Goal: Transaction & Acquisition: Obtain resource

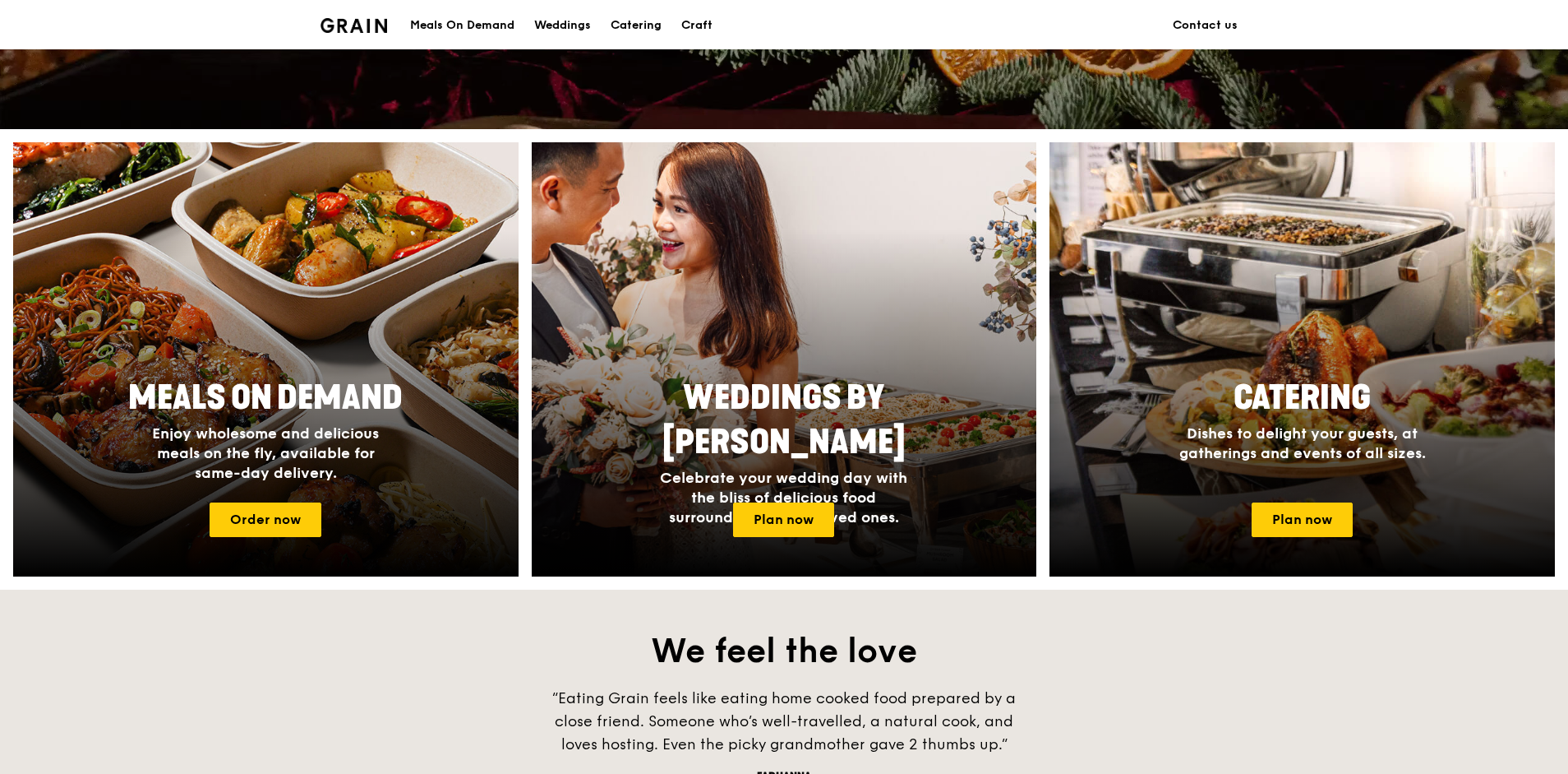
scroll to position [494, 0]
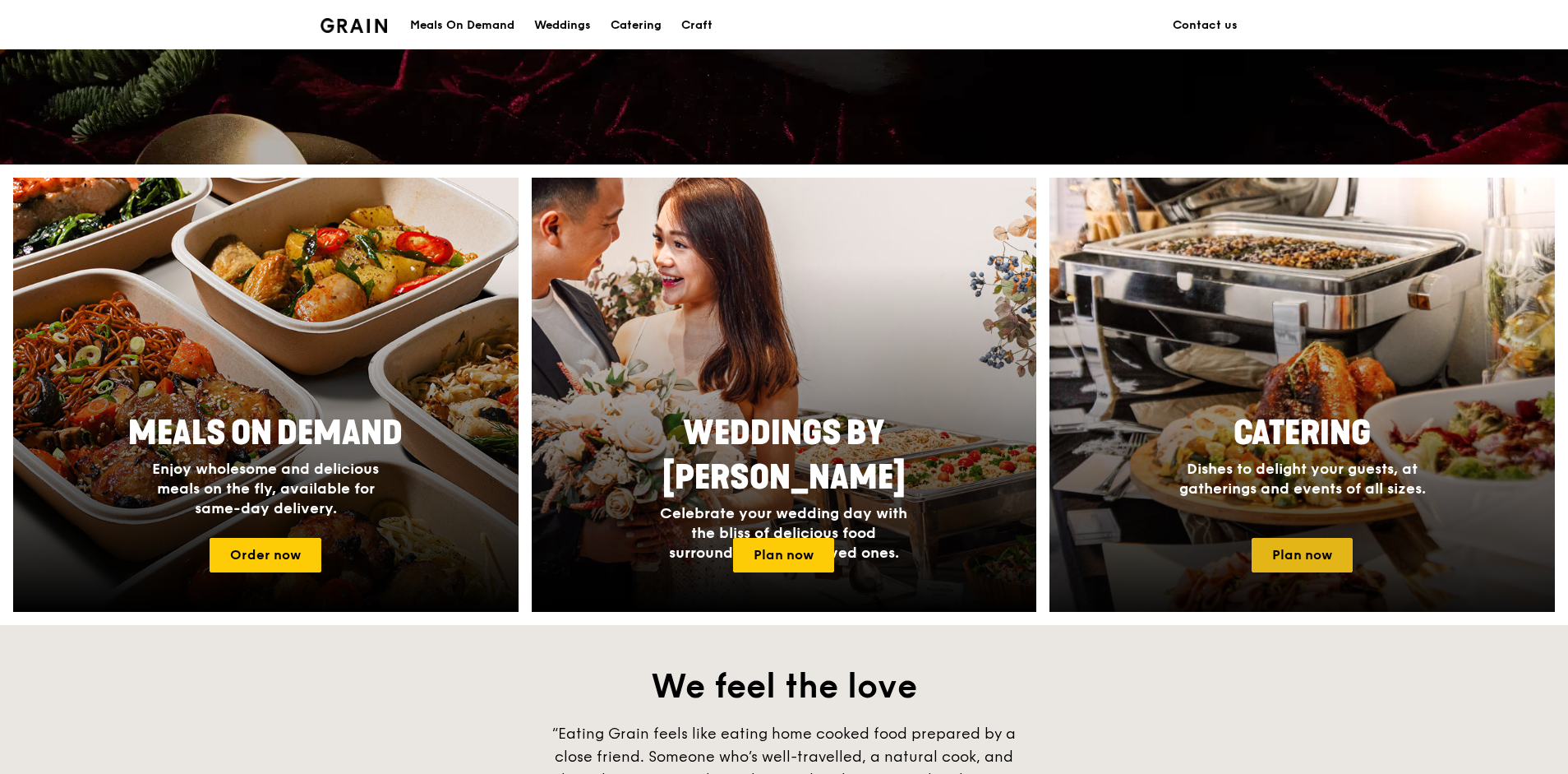
click at [1272, 560] on link "Plan now" at bounding box center [1303, 555] width 101 height 35
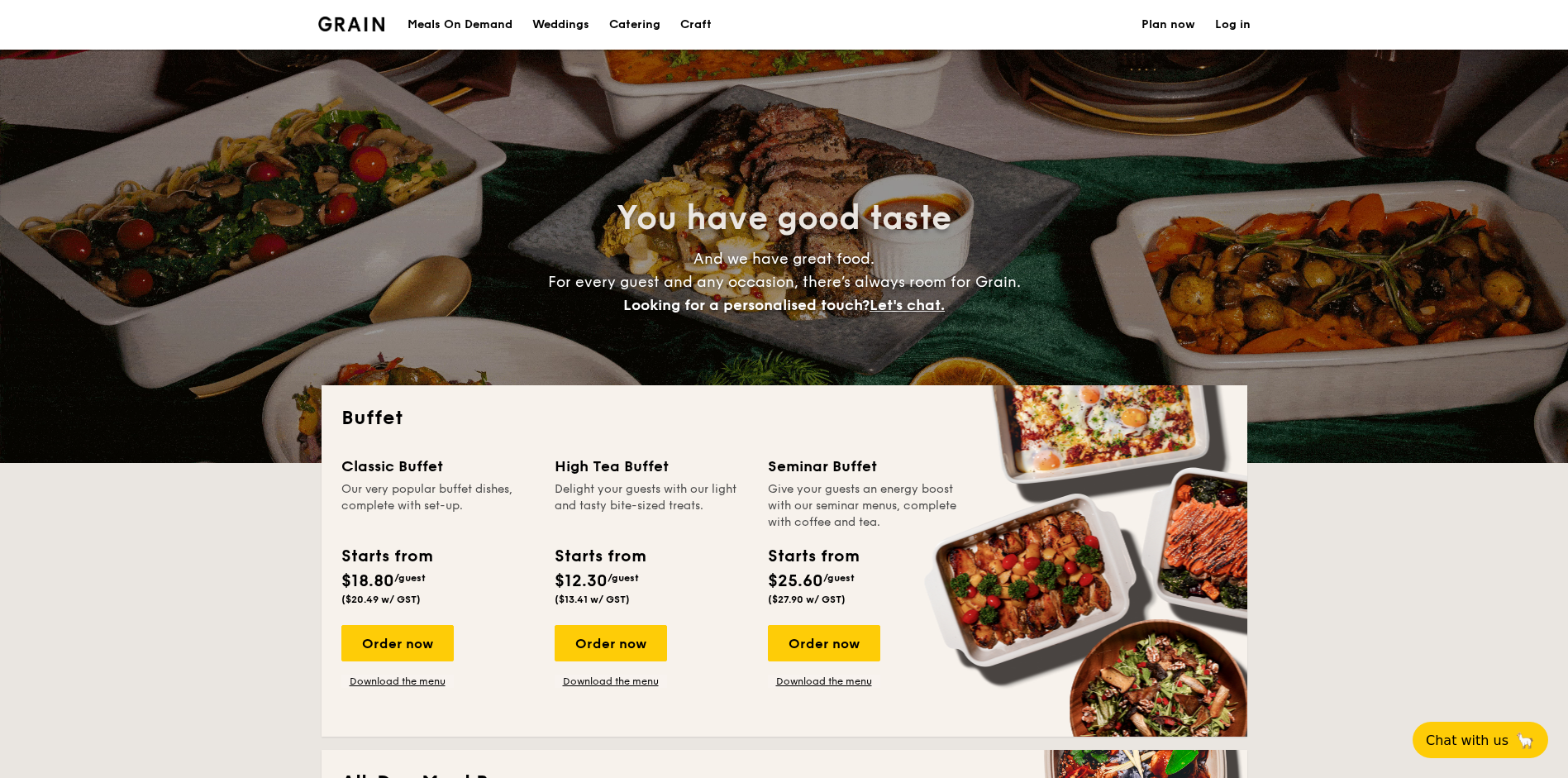
select select
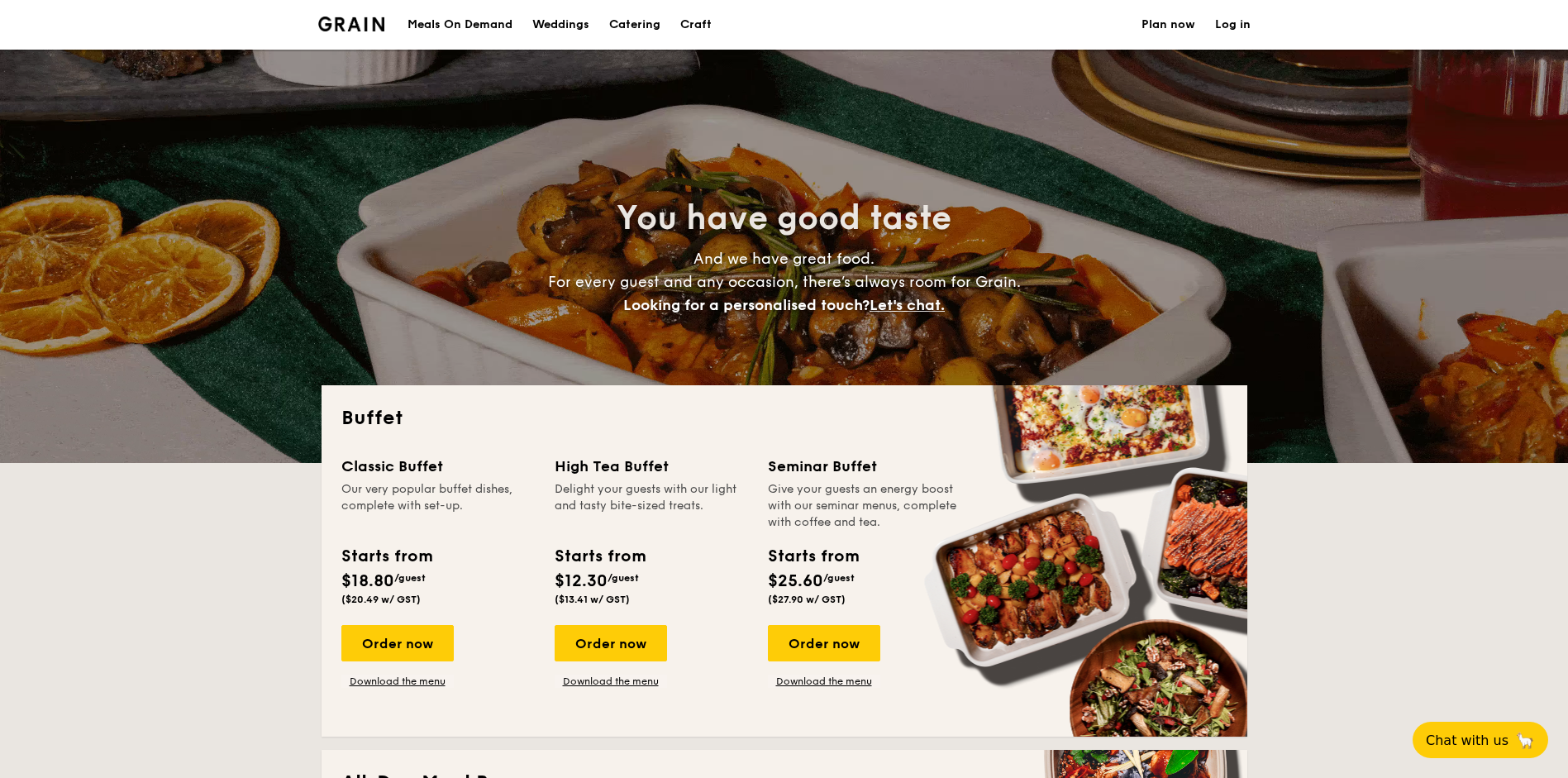
drag, startPoint x: 633, startPoint y: 29, endPoint x: 360, endPoint y: 17, distance: 273.3
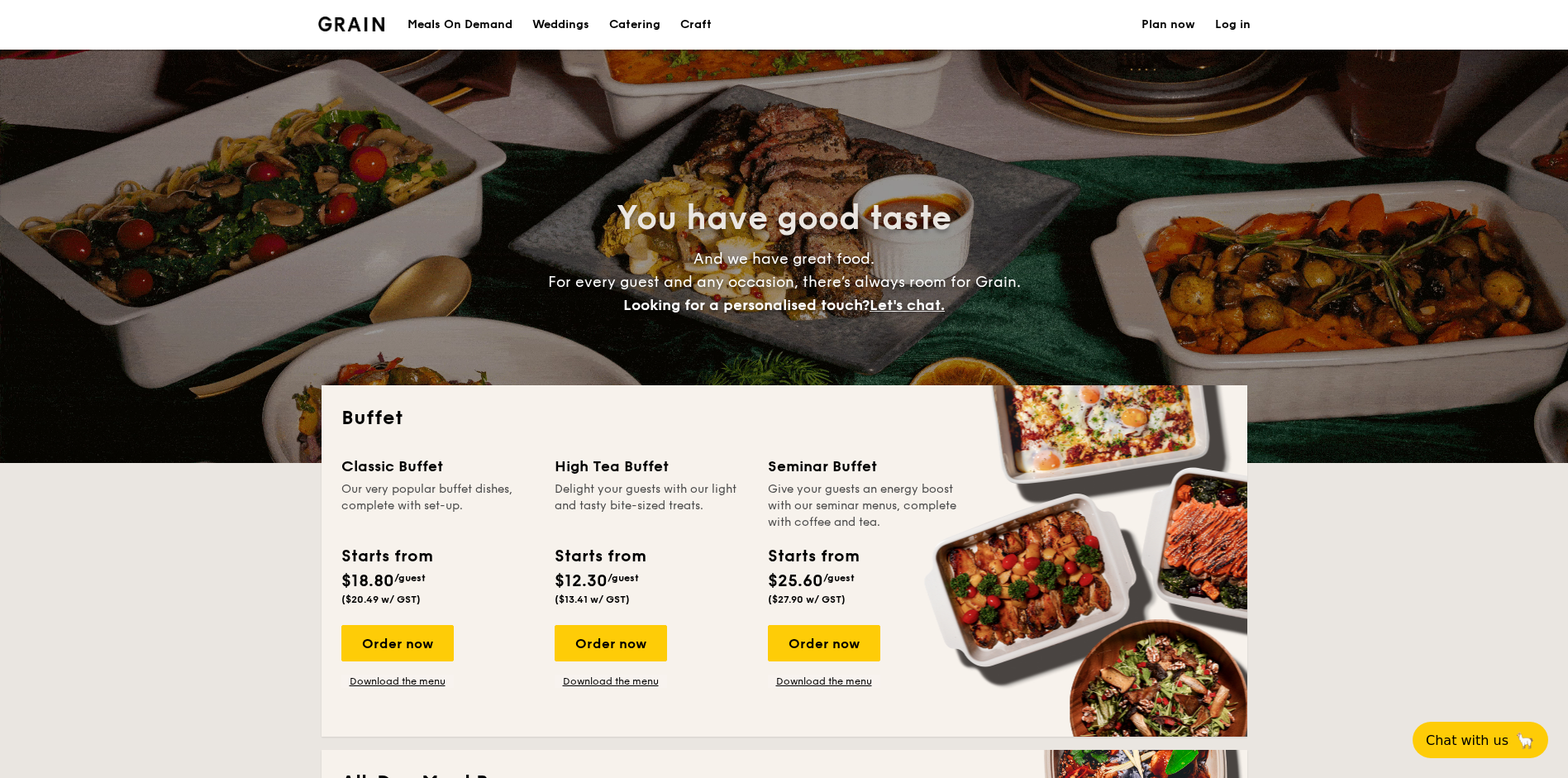
click at [360, 16] on nav "Meals On Demand Weddings Catering Craft Plan now Log in" at bounding box center [784, 24] width 952 height 50
click at [358, 30] on img at bounding box center [351, 24] width 67 height 15
select select
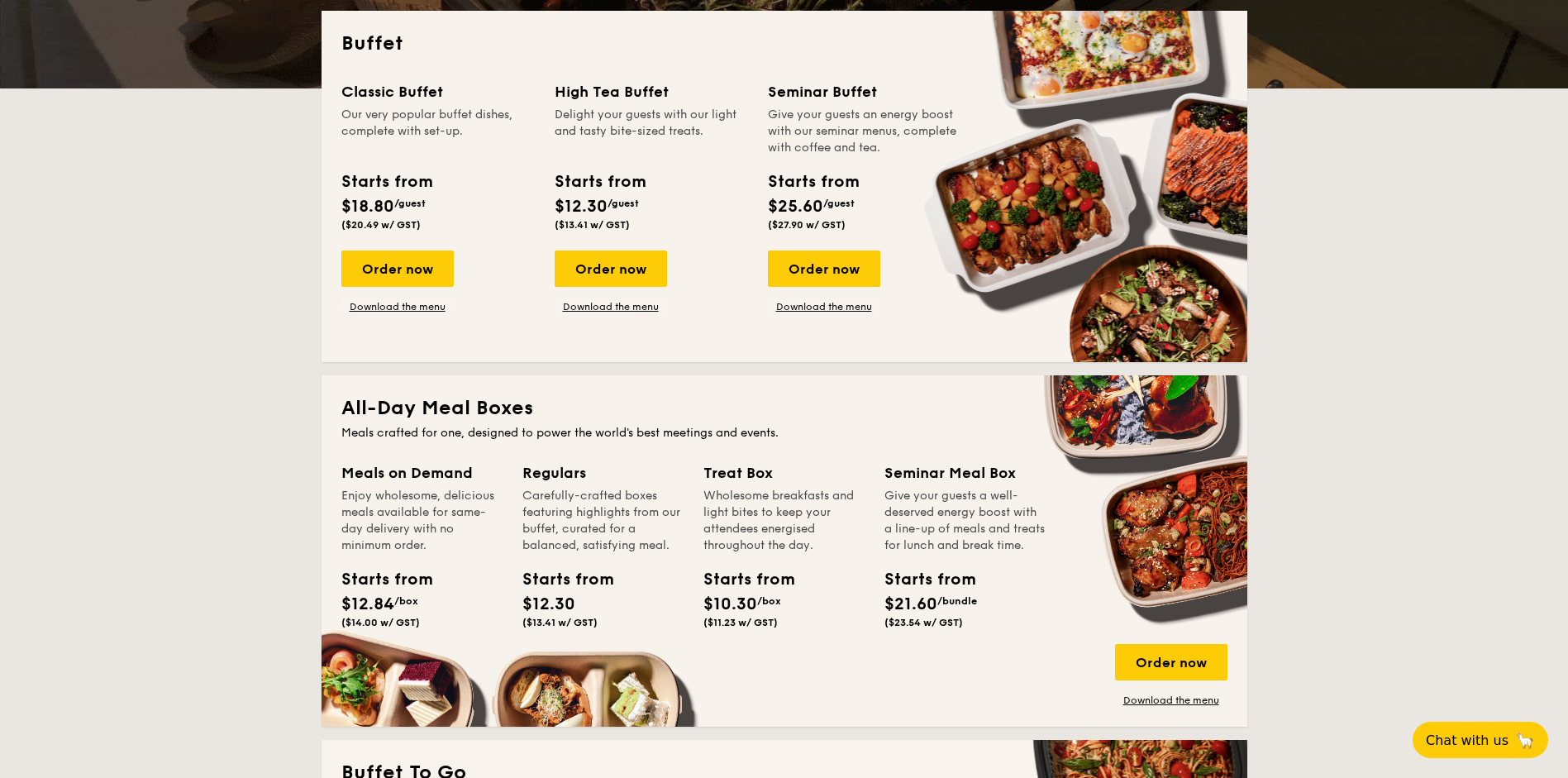
scroll to position [496, 0]
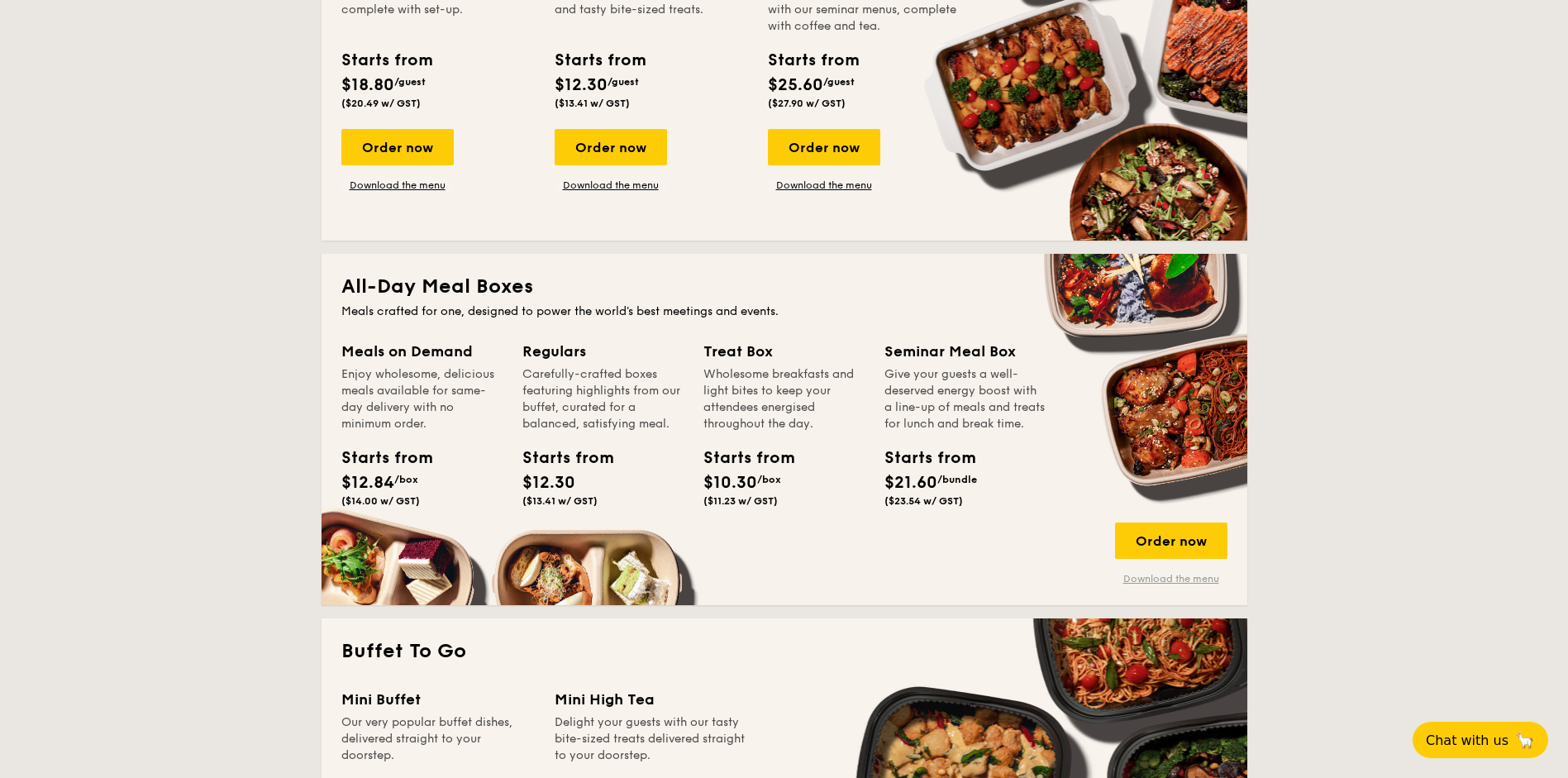
click at [1176, 578] on link "Download the menu" at bounding box center [1171, 578] width 112 height 13
